Goal: Task Accomplishment & Management: Manage account settings

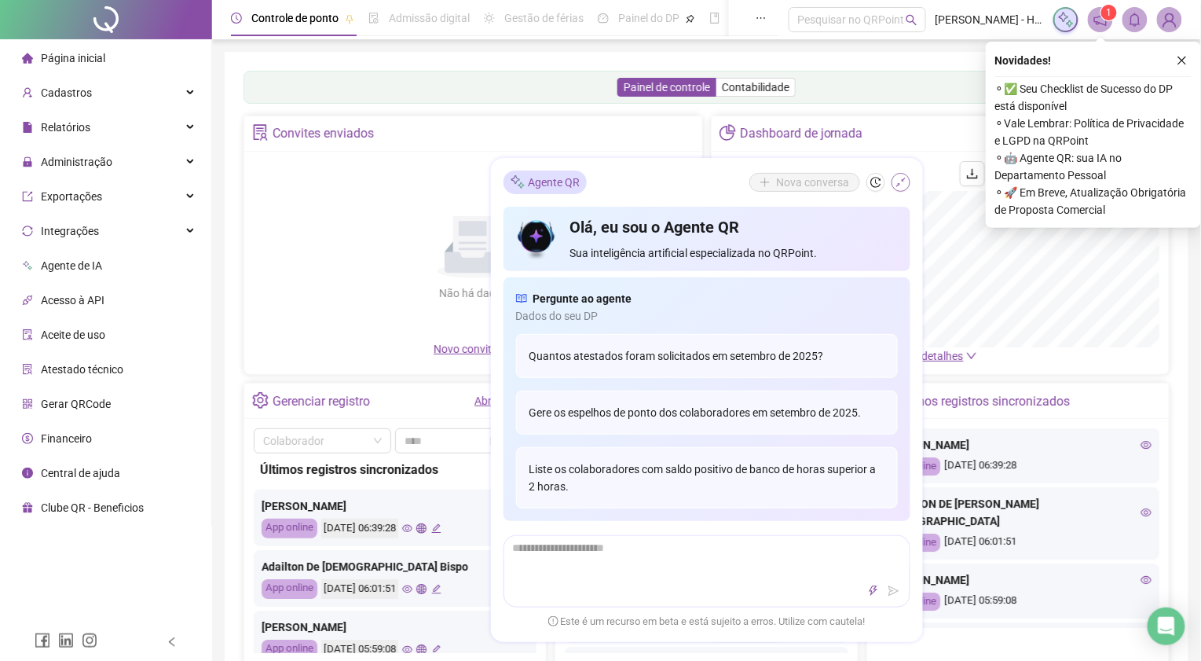
click at [903, 177] on icon "shrink" at bounding box center [900, 182] width 11 height 11
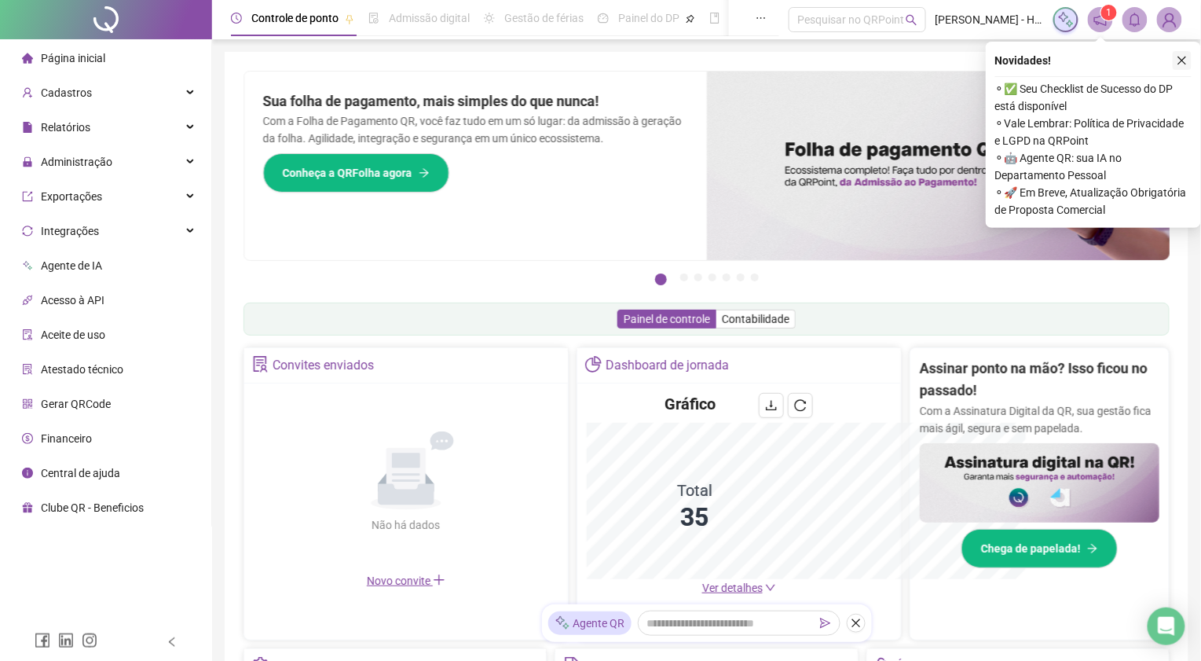
click at [1181, 60] on icon "close" at bounding box center [1182, 61] width 9 height 9
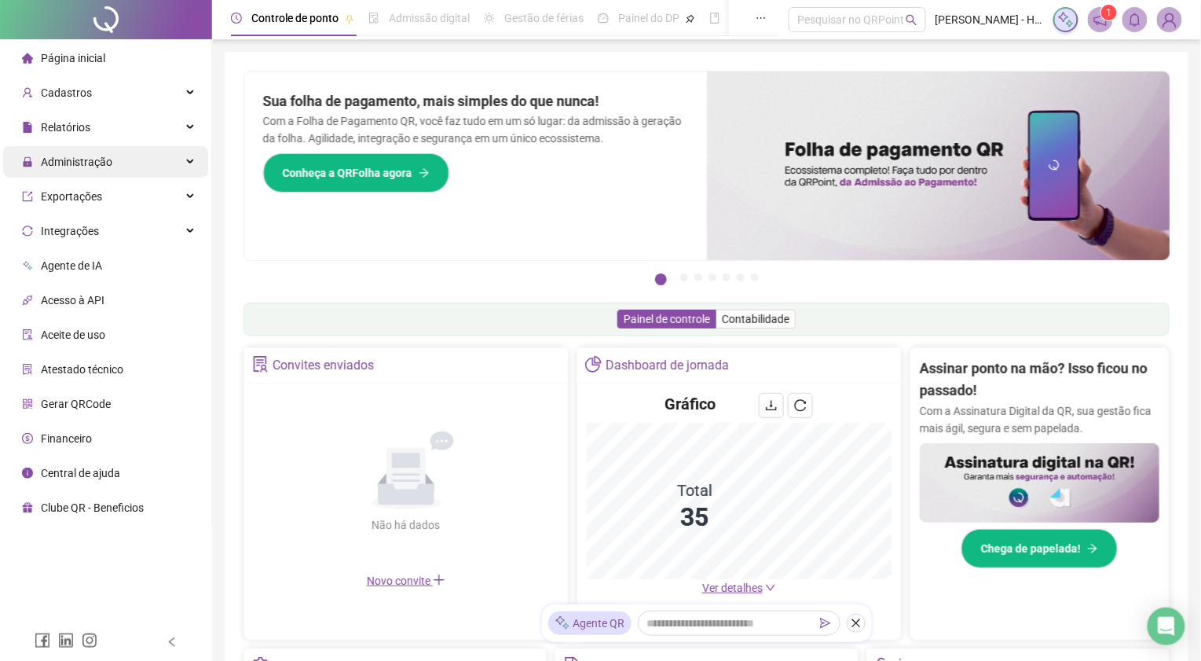
click at [113, 160] on div "Administração" at bounding box center [105, 161] width 205 height 31
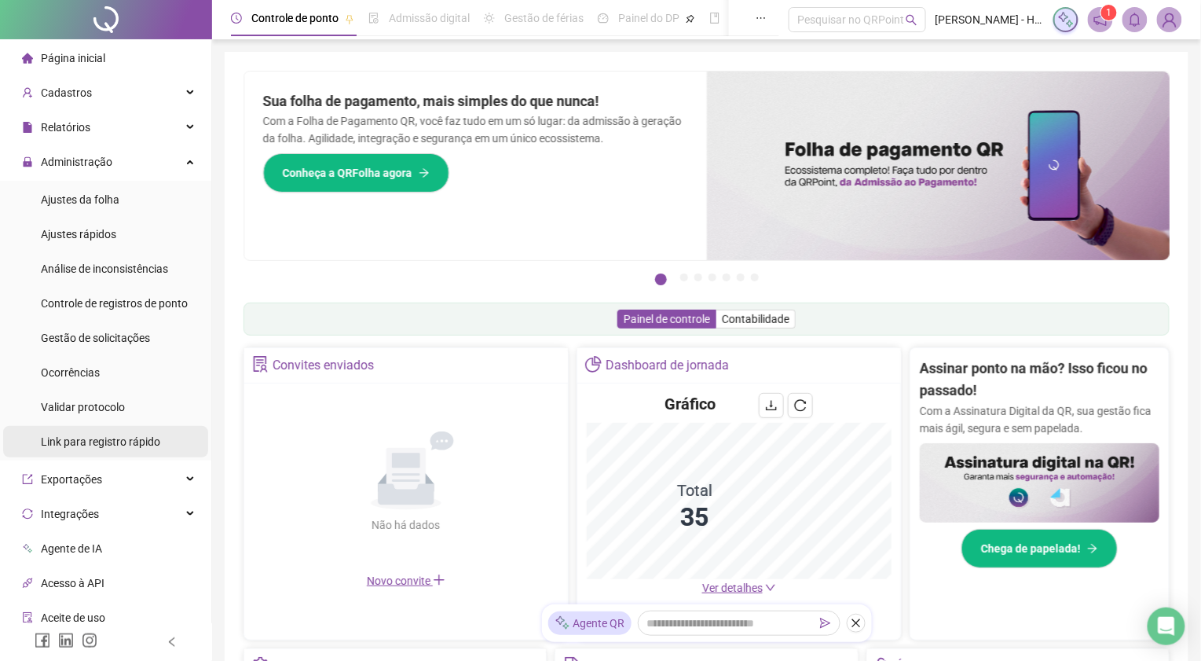
click at [97, 438] on span "Link para registro rápido" at bounding box center [100, 441] width 119 height 13
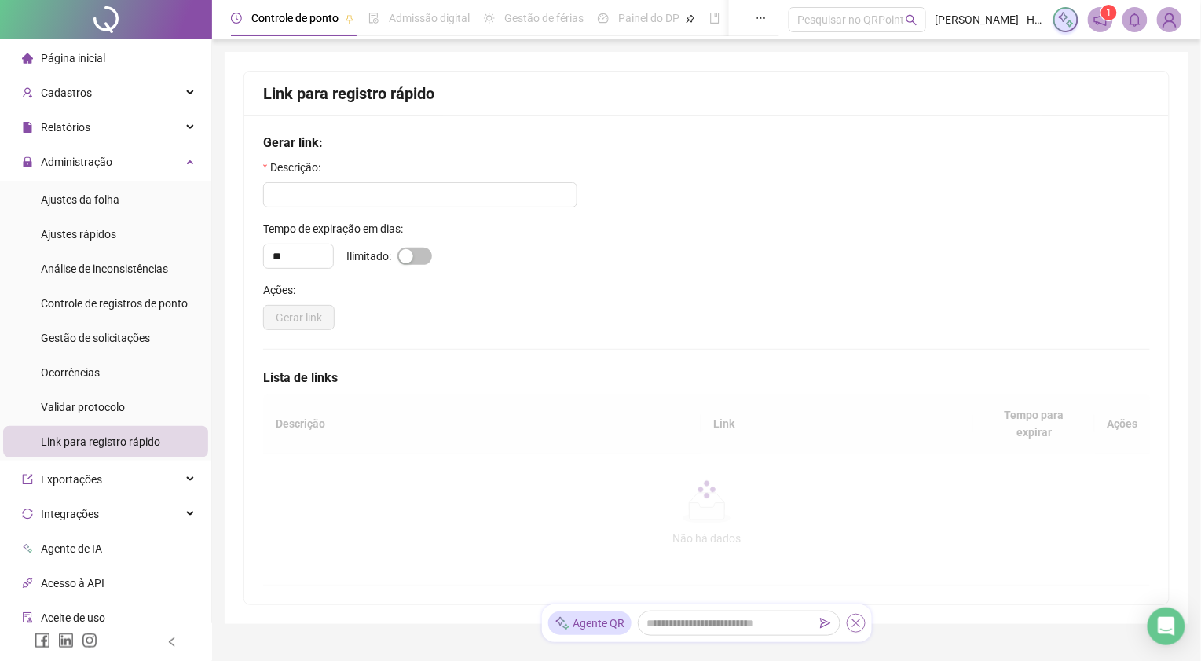
click at [855, 629] on button "button" at bounding box center [856, 622] width 19 height 19
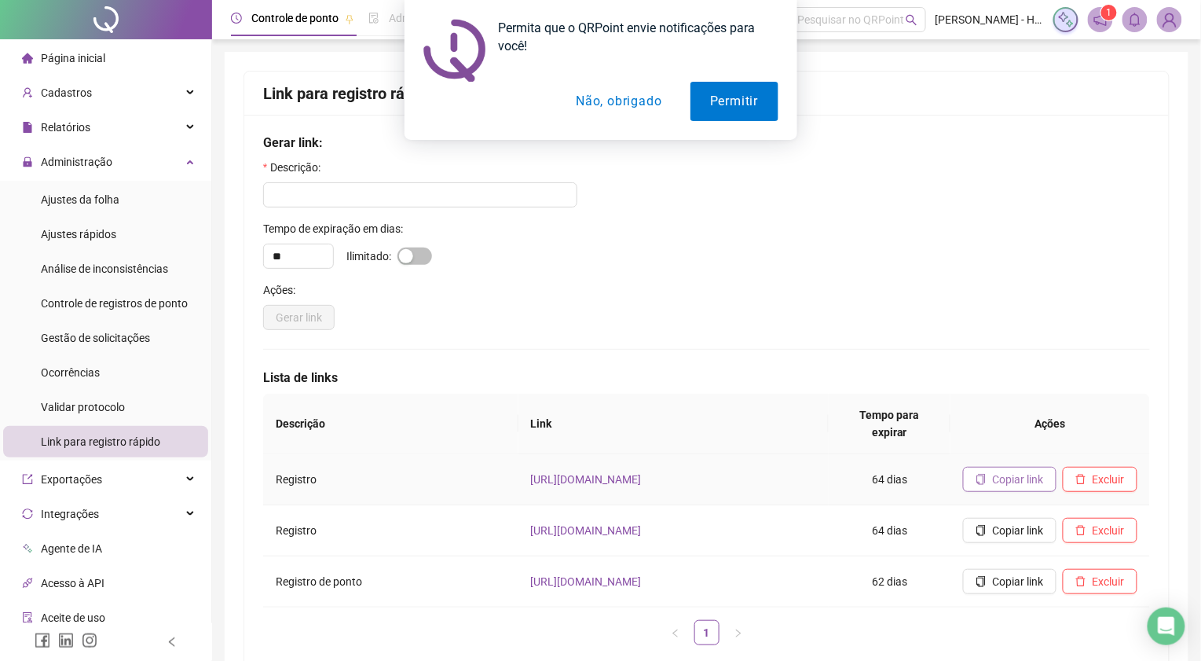
drag, startPoint x: 1041, startPoint y: 446, endPoint x: 1020, endPoint y: 456, distance: 22.8
click at [1040, 454] on td "Copiar link Excluir" at bounding box center [1050, 479] width 200 height 51
click at [1018, 470] on span "Copiar link" at bounding box center [1018, 478] width 51 height 17
drag, startPoint x: 595, startPoint y: 91, endPoint x: 392, endPoint y: 121, distance: 205.6
click at [564, 107] on button "Não, obrigado" at bounding box center [618, 101] width 125 height 39
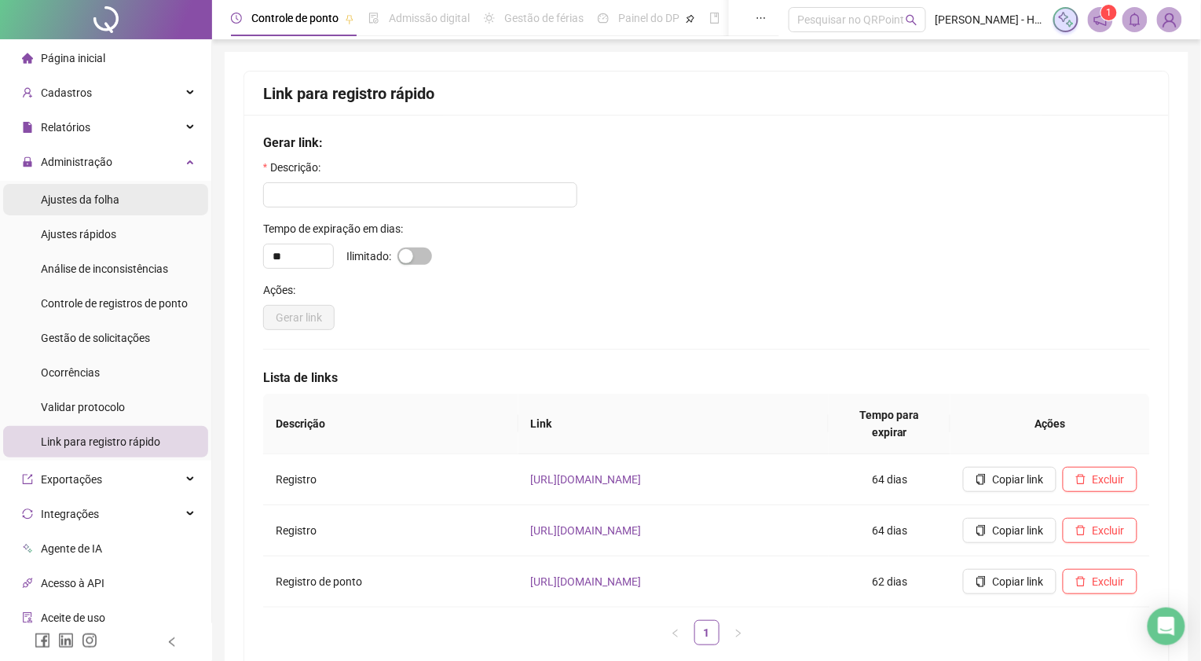
click at [112, 198] on span "Ajustes da folha" at bounding box center [80, 199] width 79 height 13
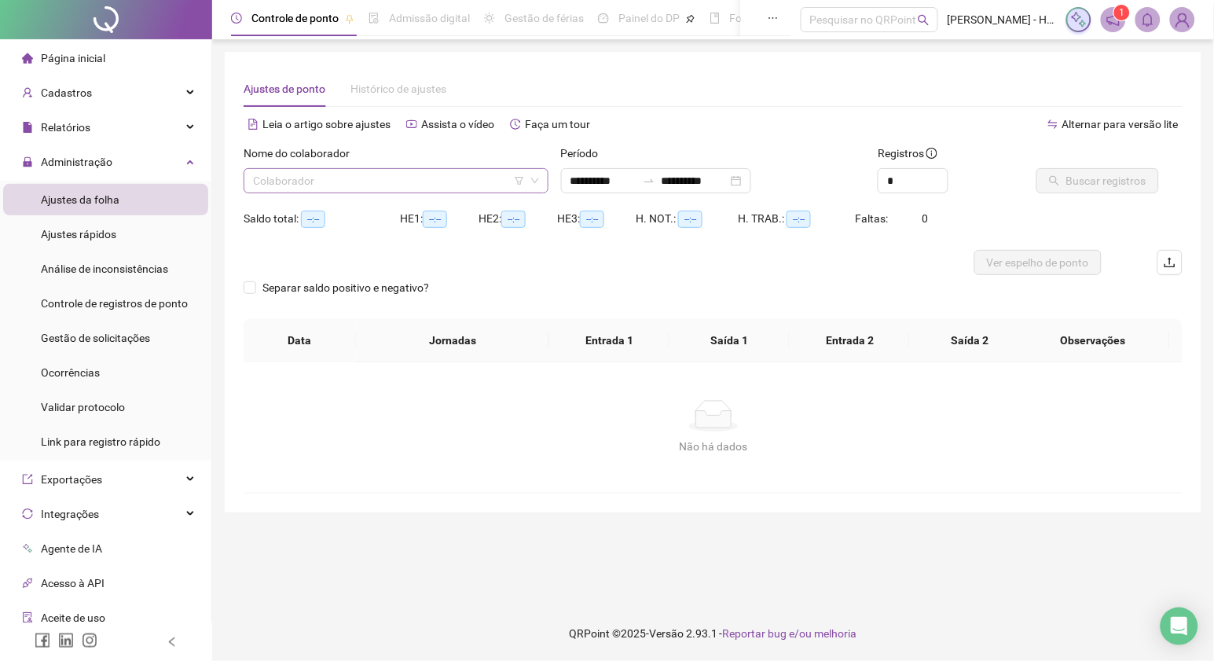
type input "**********"
click at [600, 186] on input "**********" at bounding box center [603, 180] width 66 height 17
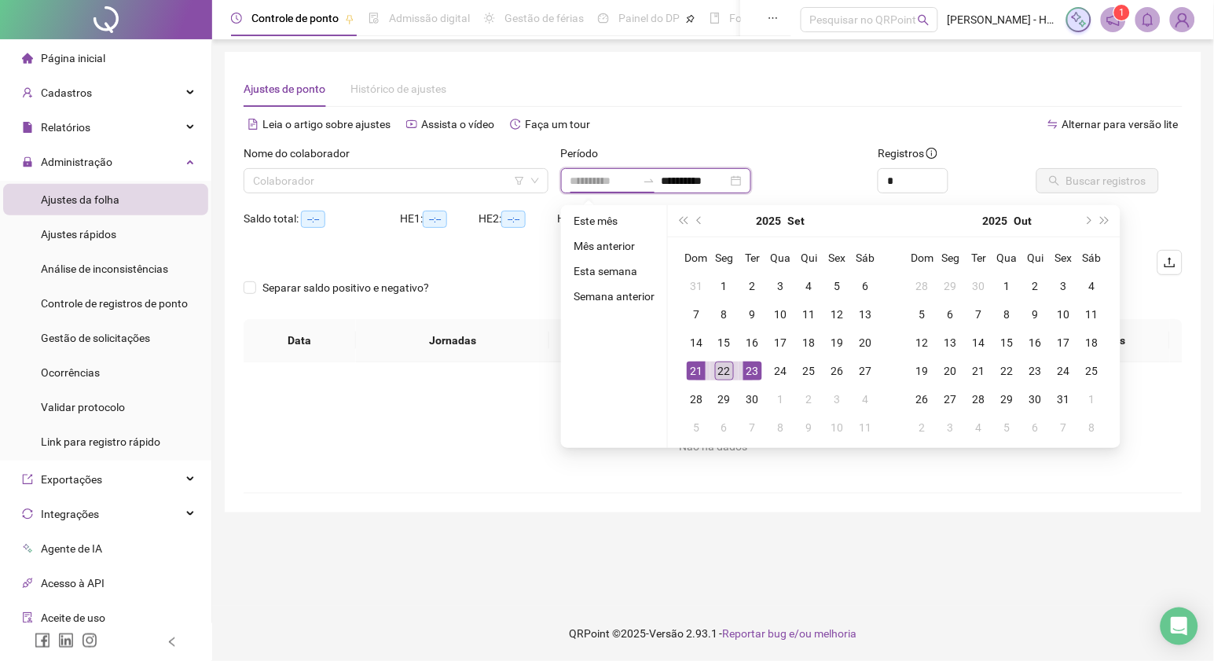
type input "**********"
click at [724, 372] on div "22" at bounding box center [724, 370] width 19 height 19
type input "**********"
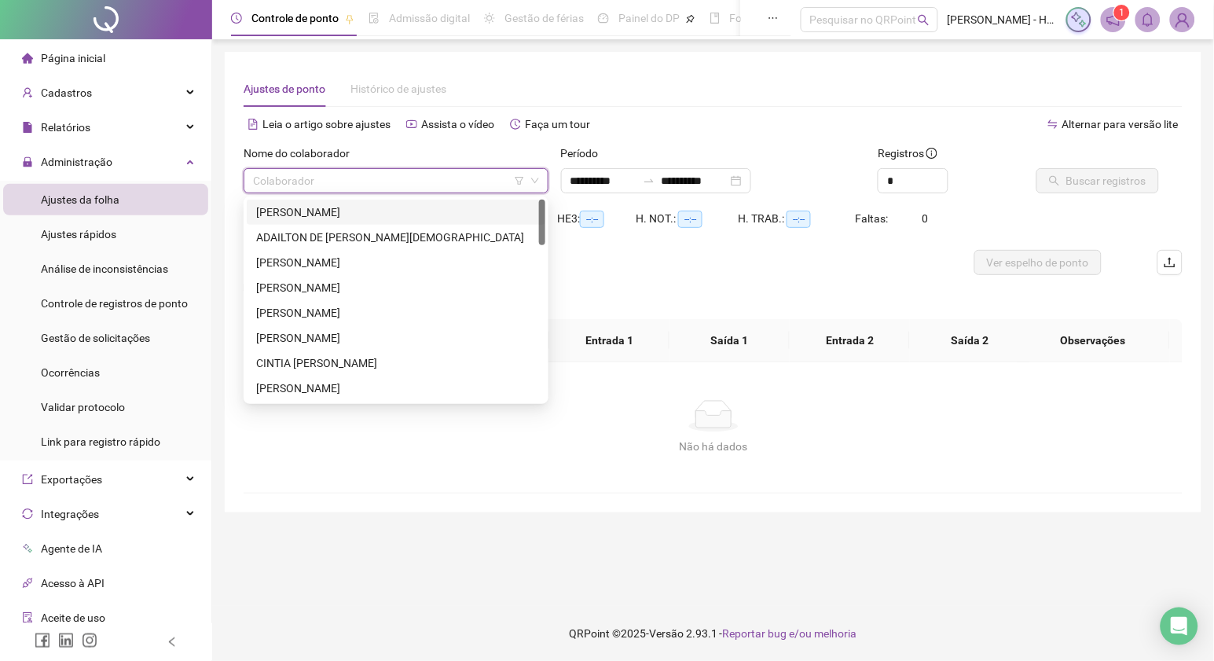
click at [320, 177] on input "search" at bounding box center [389, 181] width 272 height 24
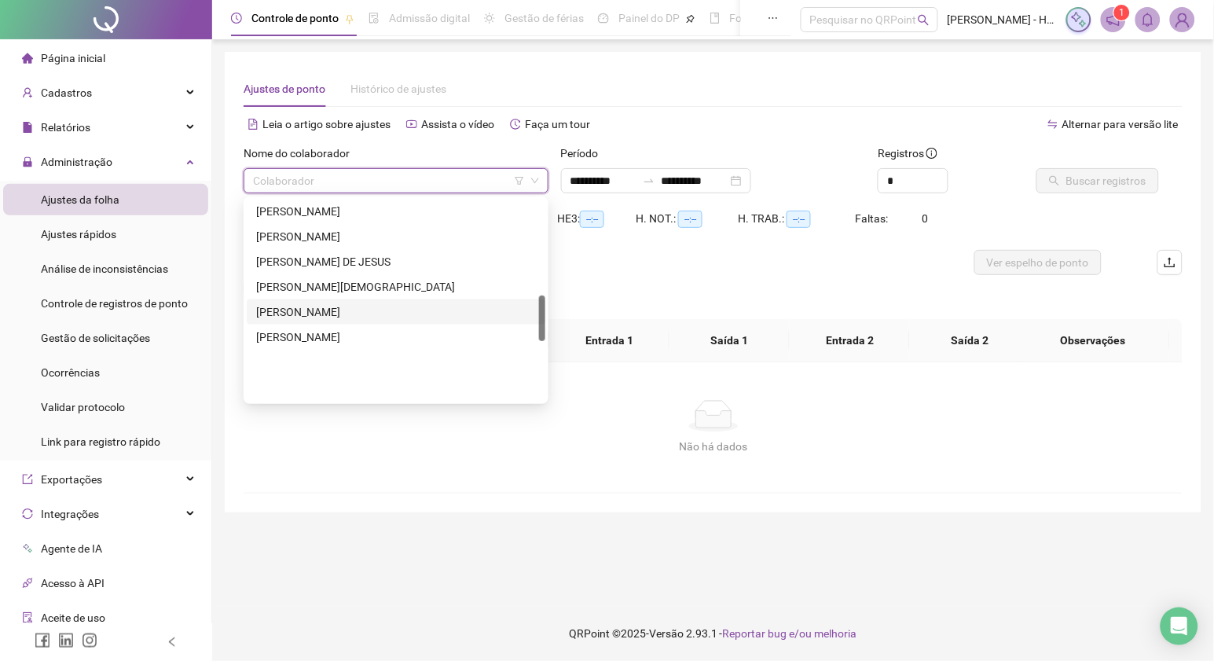
scroll to position [416, 0]
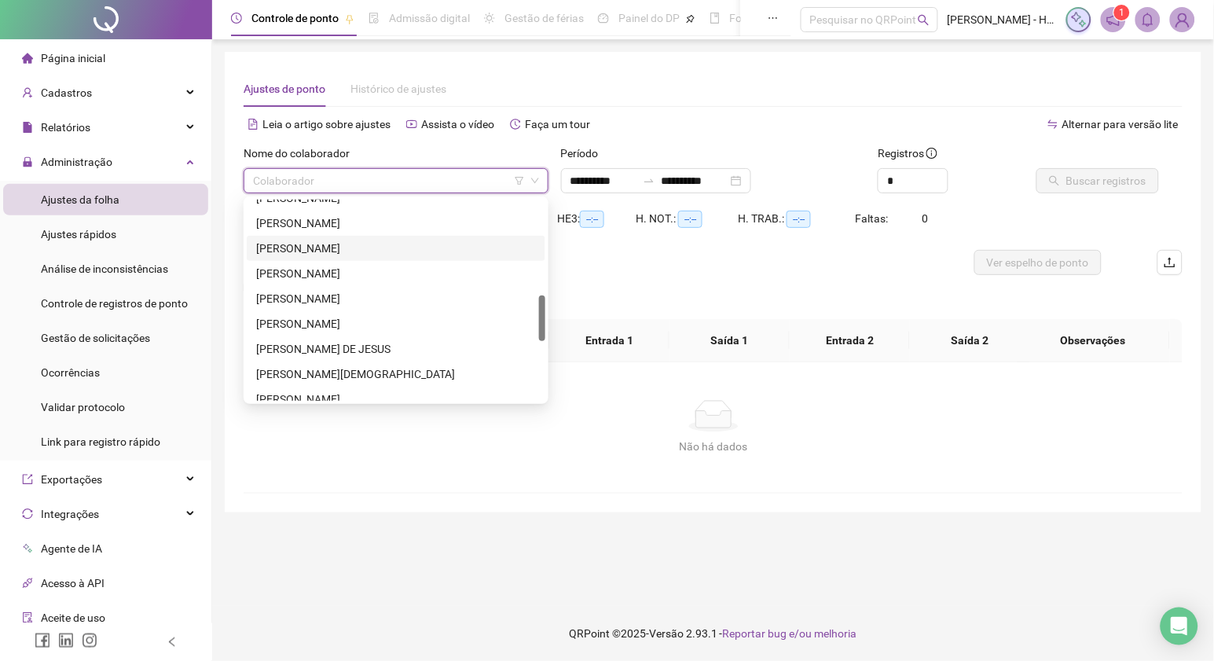
click at [321, 244] on div "INGRID VIEIRA DE JESUS ANDRADE" at bounding box center [396, 248] width 280 height 17
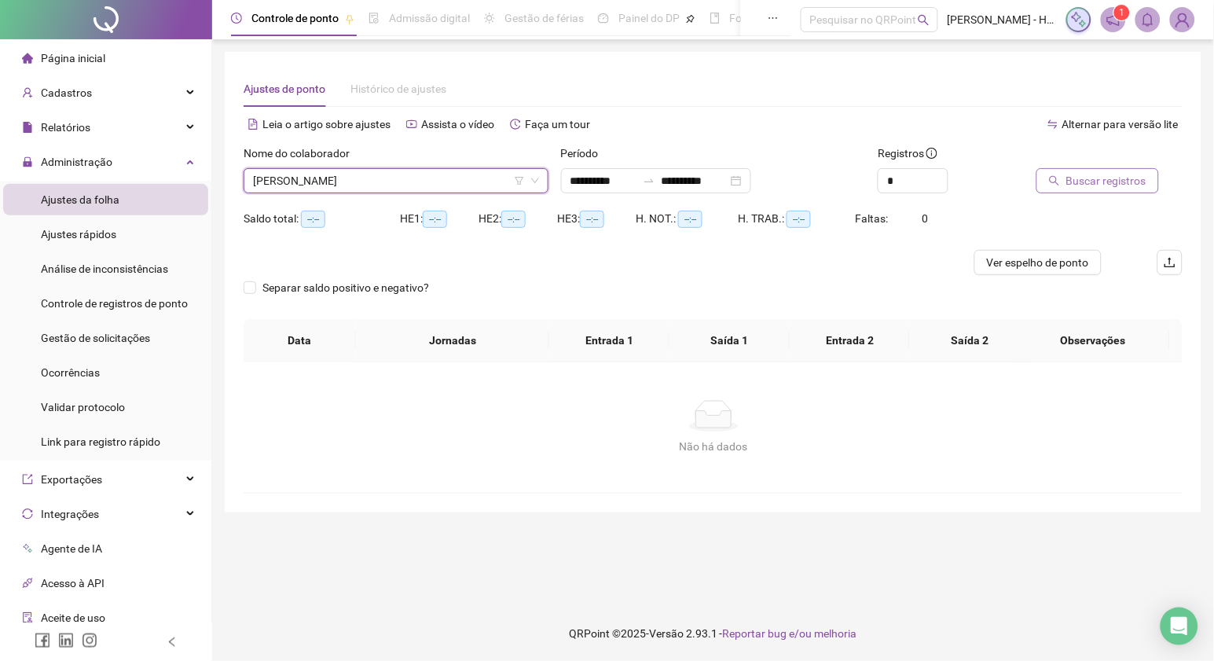
click at [1126, 179] on span "Buscar registros" at bounding box center [1106, 180] width 80 height 17
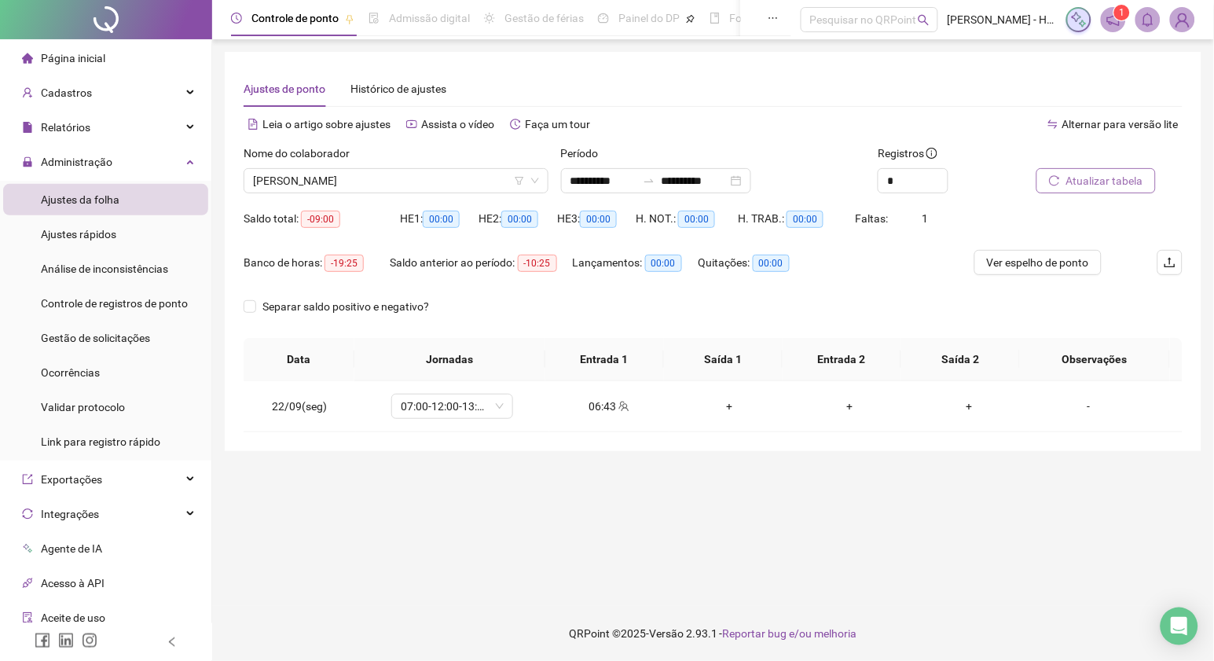
click at [1036, 168] on button "Atualizar tabela" at bounding box center [1095, 180] width 119 height 25
